Goal: Transaction & Acquisition: Purchase product/service

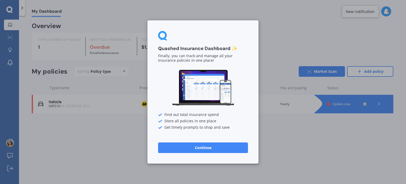
click at [210, 144] on button "Continue" at bounding box center [203, 147] width 90 height 11
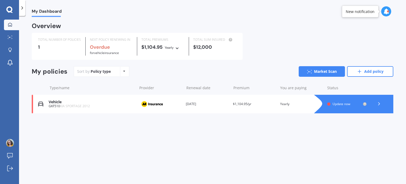
click at [378, 104] on icon at bounding box center [378, 103] width 5 height 5
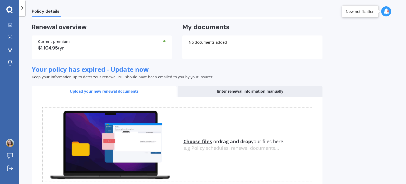
scroll to position [65, 0]
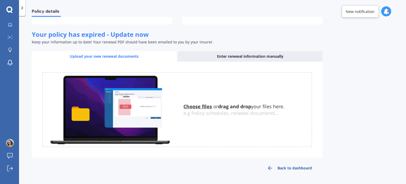
click at [287, 167] on link "Back to dashboard" at bounding box center [289, 168] width 66 height 13
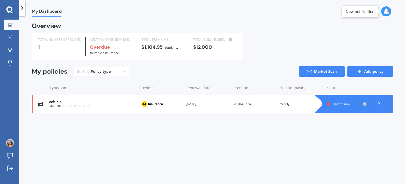
click at [358, 74] on icon at bounding box center [359, 71] width 5 height 5
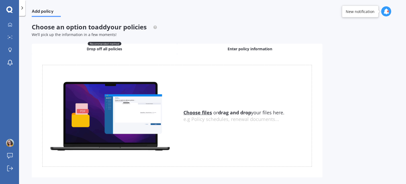
click at [225, 49] on div "Enter policy information" at bounding box center [249, 49] width 145 height 11
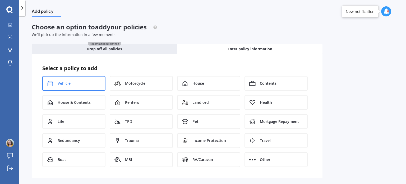
click at [72, 80] on div "Vehicle" at bounding box center [73, 83] width 63 height 15
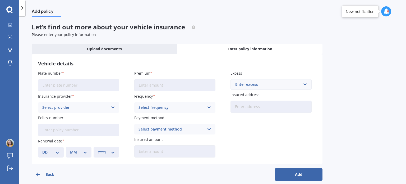
click at [72, 81] on input "Plate number" at bounding box center [78, 85] width 81 height 12
type input "KFK729"
click at [8, 11] on icon at bounding box center [9, 9] width 6 height 6
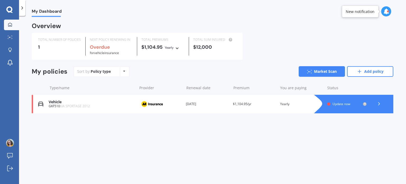
click at [383, 10] on div at bounding box center [386, 11] width 10 height 10
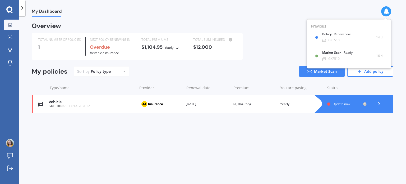
click at [285, 27] on div "Overview" at bounding box center [213, 28] width 362 height 10
click at [20, 8] on icon at bounding box center [22, 7] width 5 height 5
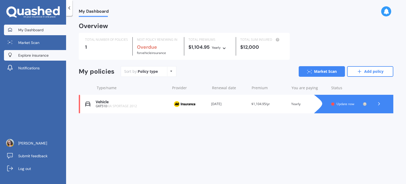
click at [23, 54] on span "Explore insurance" at bounding box center [33, 55] width 30 height 5
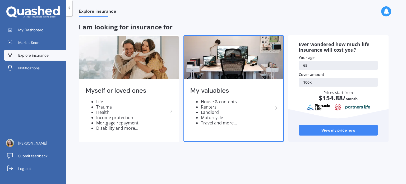
click at [213, 64] on img at bounding box center [233, 57] width 99 height 43
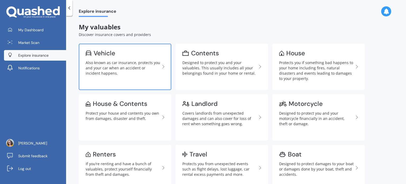
click at [136, 60] on div "Also known as car insurance, protects you and your car when an accident or inci…" at bounding box center [123, 68] width 75 height 16
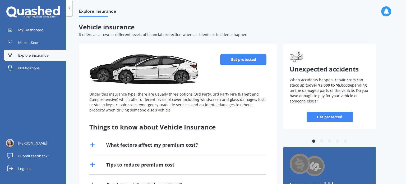
click at [239, 61] on link "Get protected" at bounding box center [243, 59] width 46 height 11
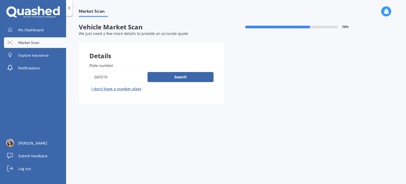
drag, startPoint x: 123, startPoint y: 79, endPoint x: 73, endPoint y: 69, distance: 51.0
click at [73, 69] on div "Market Scan Vehicle Market Scan 70 % We just need a few more details to provide…" at bounding box center [236, 101] width 340 height 168
type input "kfk729"
click at [180, 75] on button "Search" at bounding box center [181, 77] width 66 height 10
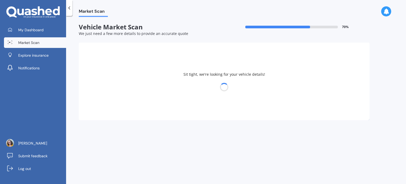
select select "KIA"
select select "SPORTAGE"
select select "29"
select select "02"
select select "1960"
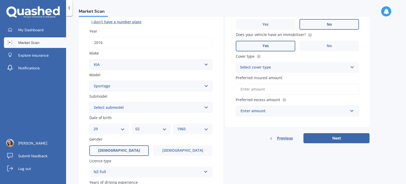
scroll to position [68, 0]
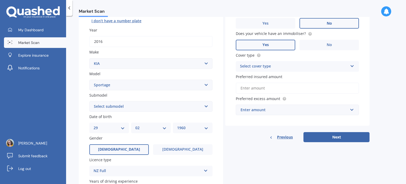
click at [320, 66] on div "Select cover type" at bounding box center [294, 66] width 108 height 6
click at [312, 75] on div "Comprehensive" at bounding box center [297, 77] width 123 height 10
click at [275, 109] on div "Enter amount" at bounding box center [294, 110] width 107 height 6
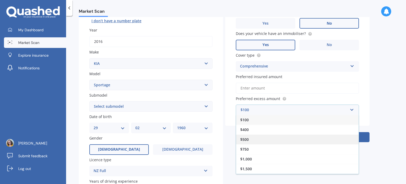
click at [265, 136] on div "$500" at bounding box center [297, 139] width 123 height 10
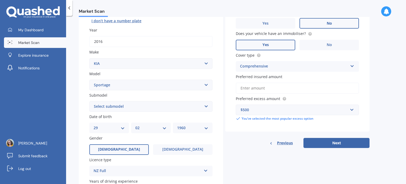
click at [271, 89] on input "Preferred insured amount" at bounding box center [297, 87] width 123 height 11
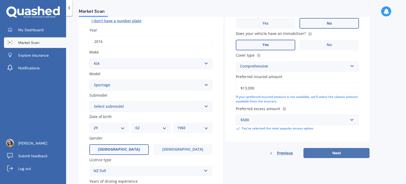
type input "$13,000"
click at [335, 154] on button "Next" at bounding box center [337, 153] width 66 height 10
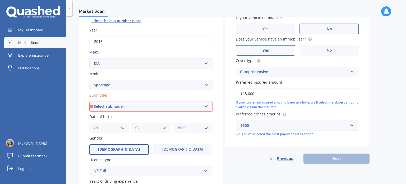
click at [192, 105] on select "Select submodel (All other) 2.0 4WD Petrol 2.0 EX Diesel 2.0 LX Diesel 2.4 EX A…" at bounding box center [150, 106] width 123 height 11
click at [89, 101] on select "Select submodel (All other) 2.0 4WD Petrol 2.0 EX Diesel 2.0 LX Diesel 2.4 EX A…" at bounding box center [150, 106] width 123 height 11
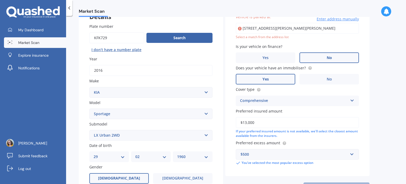
scroll to position [36, 0]
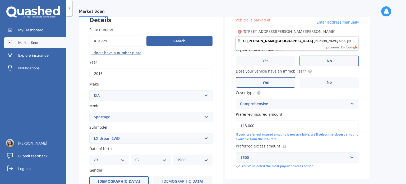
click at [344, 31] on input "[STREET_ADDRESS][PERSON_NAME][PERSON_NAME]" at bounding box center [297, 31] width 123 height 11
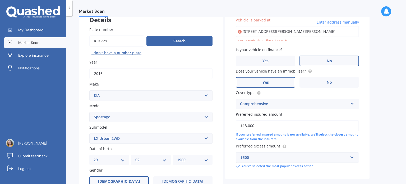
click at [379, 35] on div "Market Scan Vehicle Market Scan 70 % We just need a few more details to provide…" at bounding box center [236, 101] width 340 height 168
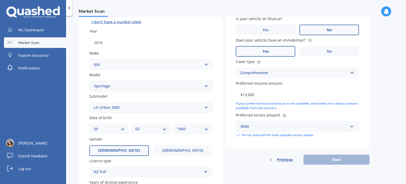
scroll to position [69, 0]
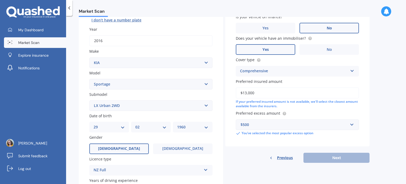
click at [203, 106] on select "Select submodel (All other) 2.0 4WD Petrol 2.0 EX Diesel 2.0 LX Diesel 2.4 EX A…" at bounding box center [150, 105] width 123 height 11
select select "EX URBAN 2WD"
click at [89, 100] on select "Select submodel (All other) 2.0 4WD Petrol 2.0 EX Diesel 2.0 LX Diesel 2.4 EX A…" at bounding box center [150, 105] width 123 height 11
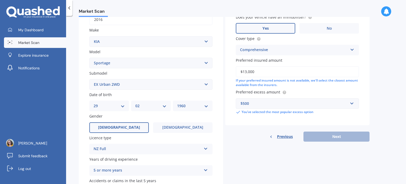
scroll to position [98, 0]
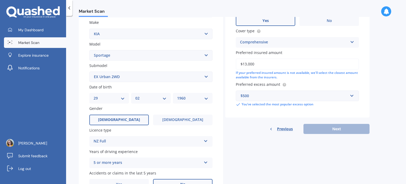
click at [335, 128] on div "Previous Next" at bounding box center [297, 129] width 144 height 10
click at [296, 96] on div "$500" at bounding box center [294, 96] width 107 height 6
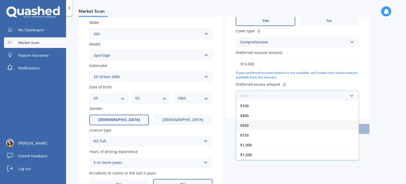
click at [296, 96] on input "text" at bounding box center [295, 96] width 118 height 10
click at [286, 127] on div "$500" at bounding box center [297, 125] width 123 height 10
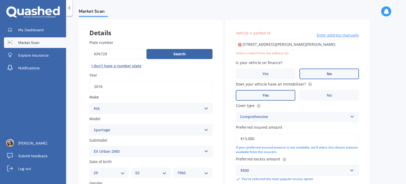
scroll to position [21, 0]
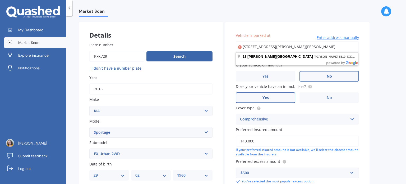
click at [300, 45] on input "[STREET_ADDRESS][PERSON_NAME][PERSON_NAME]" at bounding box center [297, 46] width 123 height 11
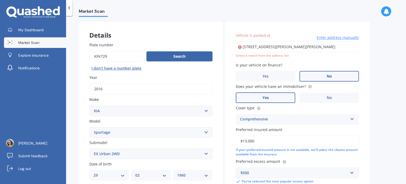
type input "[STREET_ADDRESS][PERSON_NAME][PERSON_NAME]"
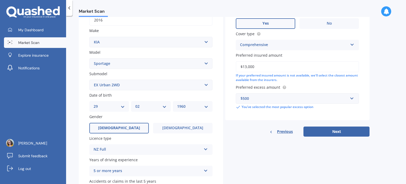
scroll to position [92, 0]
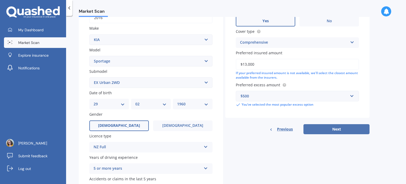
click at [333, 129] on button "Next" at bounding box center [337, 129] width 66 height 10
select select "29"
select select "02"
select select "1960"
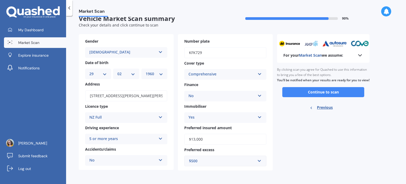
scroll to position [8, 0]
click at [326, 97] on button "Continue to scan" at bounding box center [323, 92] width 82 height 10
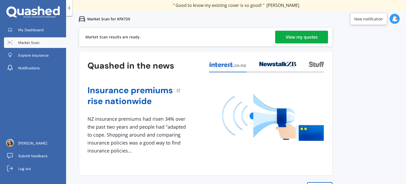
click at [312, 38] on div "View my quotes" at bounding box center [302, 37] width 32 height 13
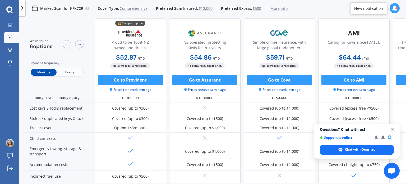
scroll to position [73, 0]
click at [71, 70] on span "Yearly" at bounding box center [70, 72] width 26 height 7
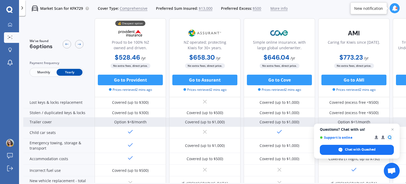
scroll to position [78, 0]
click at [130, 123] on div "Option $<8/month" at bounding box center [130, 121] width 33 height 5
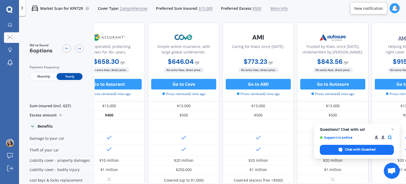
scroll to position [0, 135]
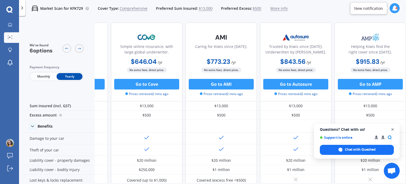
click at [392, 128] on span "Open chat" at bounding box center [392, 129] width 7 height 7
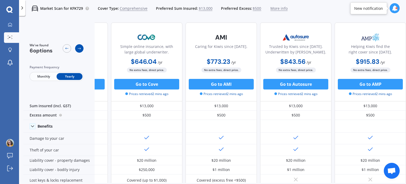
click at [79, 48] on icon at bounding box center [79, 49] width 3 height 2
click at [66, 48] on icon at bounding box center [66, 48] width 3 height 2
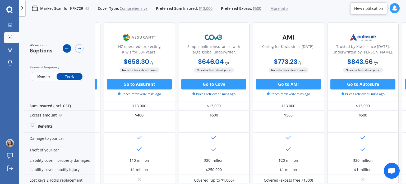
scroll to position [0, 64]
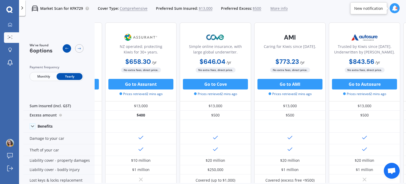
click at [64, 48] on div at bounding box center [67, 48] width 8 height 8
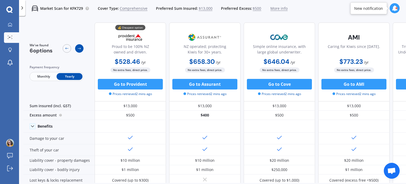
scroll to position [0, 0]
click at [81, 48] on div at bounding box center [79, 48] width 8 height 8
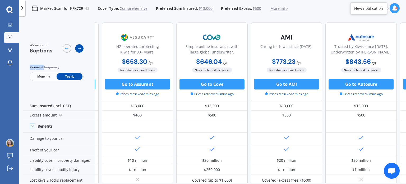
click at [81, 48] on div at bounding box center [79, 48] width 8 height 8
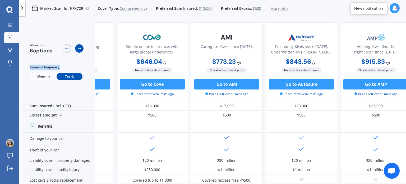
click at [81, 48] on div at bounding box center [79, 48] width 8 height 8
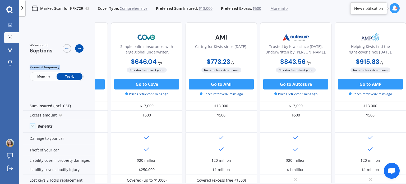
click at [81, 48] on div at bounding box center [79, 48] width 8 height 8
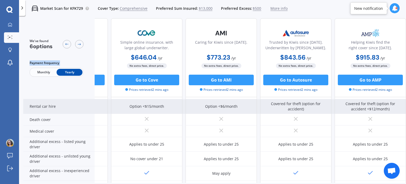
scroll to position [270, 135]
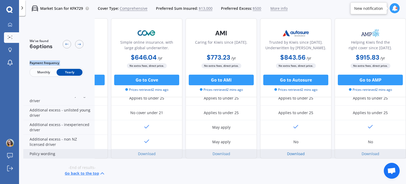
click at [294, 151] on link "Download" at bounding box center [296, 153] width 18 height 5
